Goal: Transaction & Acquisition: Purchase product/service

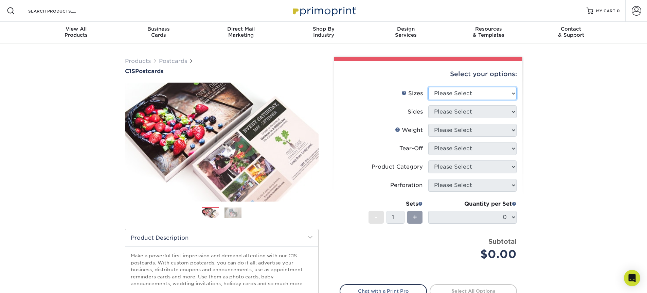
click at [450, 96] on select "Please Select 2" x 6" 2" x 8" 2.12" x 5.5" 2.75" x 4.25" 2.75" x 8.5" 3" x 3" 3…" at bounding box center [473, 93] width 88 height 13
click at [450, 93] on select "Please Select 2" x 6" 2" x 8" 2.12" x 5.5" 2.75" x 4.25" 2.75" x 8.5" 3" x 3" 3…" at bounding box center [473, 93] width 88 height 13
click at [464, 87] on select "Please Select 2" x 6" 2" x 8" 2.12" x 5.5" 2.75" x 4.25" 2.75" x 8.5" 3" x 3" 3…" at bounding box center [473, 93] width 88 height 13
select select "4.00x6.00"
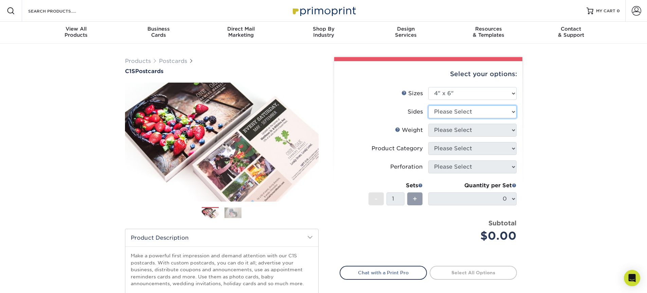
click at [466, 110] on select "Please Select Print Both Sides Print Front Only" at bounding box center [473, 111] width 88 height 13
select select "13abbda7-1d64-4f25-8bb2-c179b224825d"
click at [466, 127] on select "Please Select 18PT C1S" at bounding box center [473, 130] width 88 height 13
select select "18PTC1S"
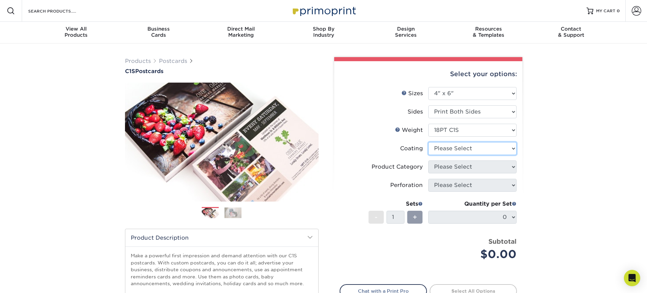
click at [466, 148] on select at bounding box center [473, 148] width 88 height 13
select select "3e7618de-abca-4bda-9f97-8b9129e913d8"
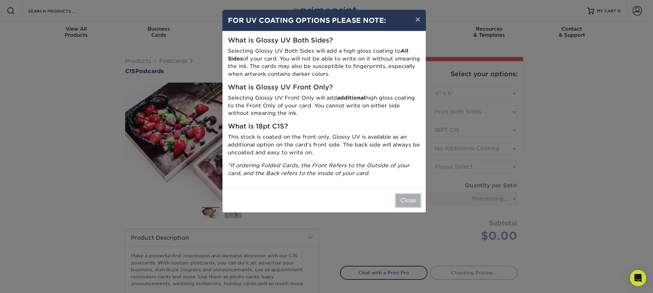
click at [407, 199] on button "Close" at bounding box center [408, 200] width 24 height 13
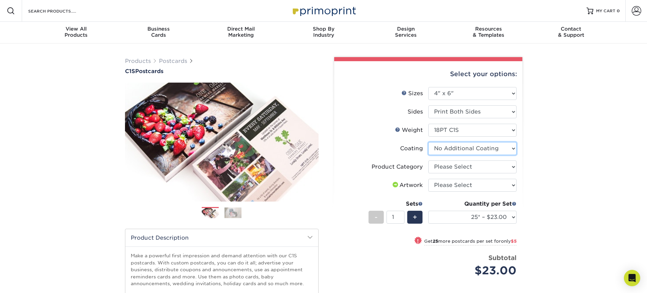
click at [466, 149] on select at bounding box center [473, 148] width 88 height 13
click at [464, 166] on select "Please Select Postcards" at bounding box center [473, 166] width 88 height 13
select select "9b7272e0-d6c8-4c3c-8e97-d3a1bcdab858"
click at [467, 186] on select "Please Select I will upload files I need a design - $150" at bounding box center [473, 185] width 88 height 13
select select "upload"
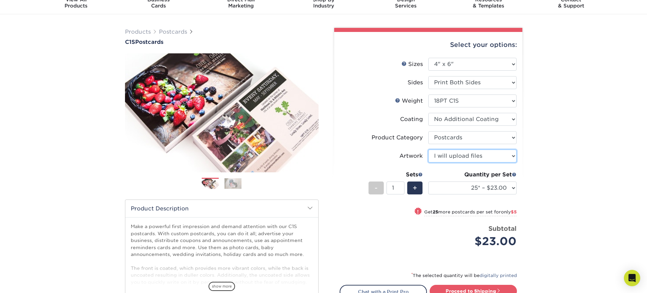
scroll to position [22, 0]
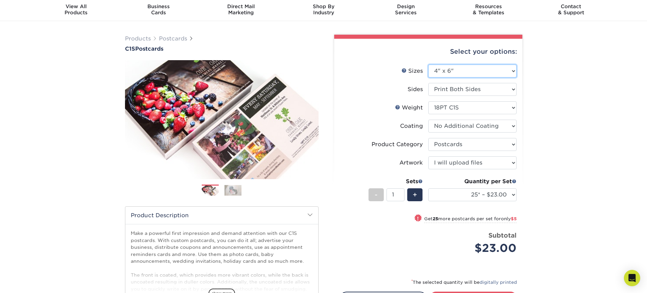
click at [470, 66] on select "Please Select 2" x 6" 2" x 8" 2.12" x 5.5" 2.75" x 4.25" 2.75" x 8.5" 3" x 3" 3…" at bounding box center [473, 71] width 88 height 13
